Goal: Find specific page/section: Find specific page/section

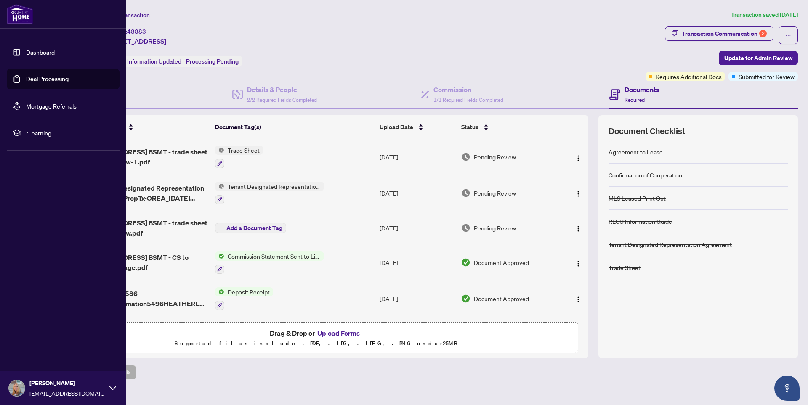
click at [32, 79] on link "Deal Processing" at bounding box center [47, 79] width 43 height 8
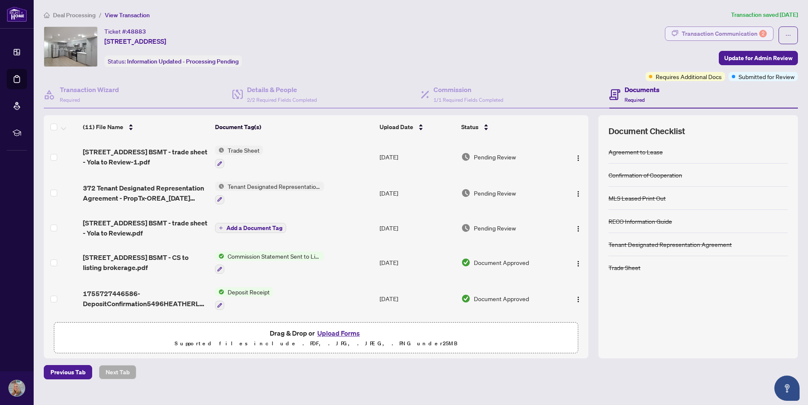
click at [735, 36] on div "Transaction Communication 2" at bounding box center [724, 33] width 85 height 13
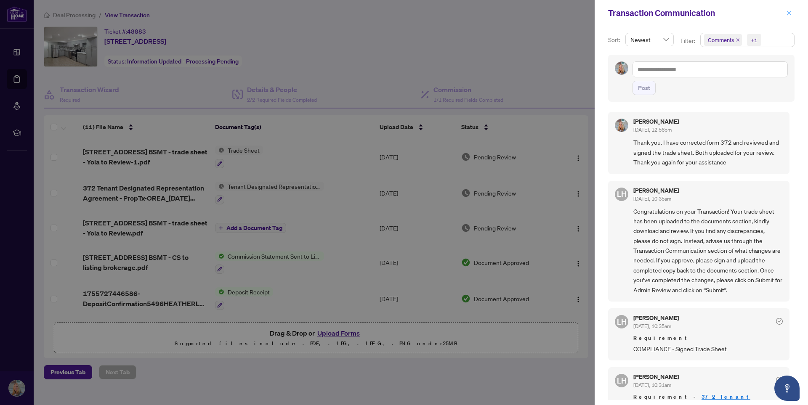
click at [788, 13] on icon "close" at bounding box center [790, 13] width 6 height 6
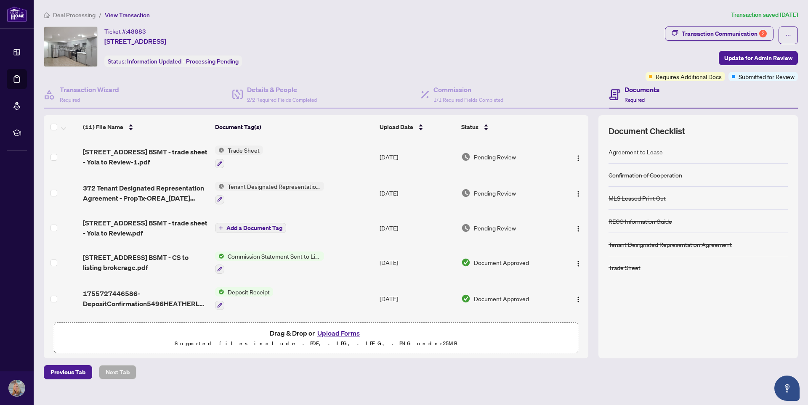
click at [243, 150] on span "Trade Sheet" at bounding box center [243, 150] width 39 height 9
click at [227, 192] on span "Trade Sheet" at bounding box center [222, 190] width 39 height 9
